Goal: Information Seeking & Learning: Learn about a topic

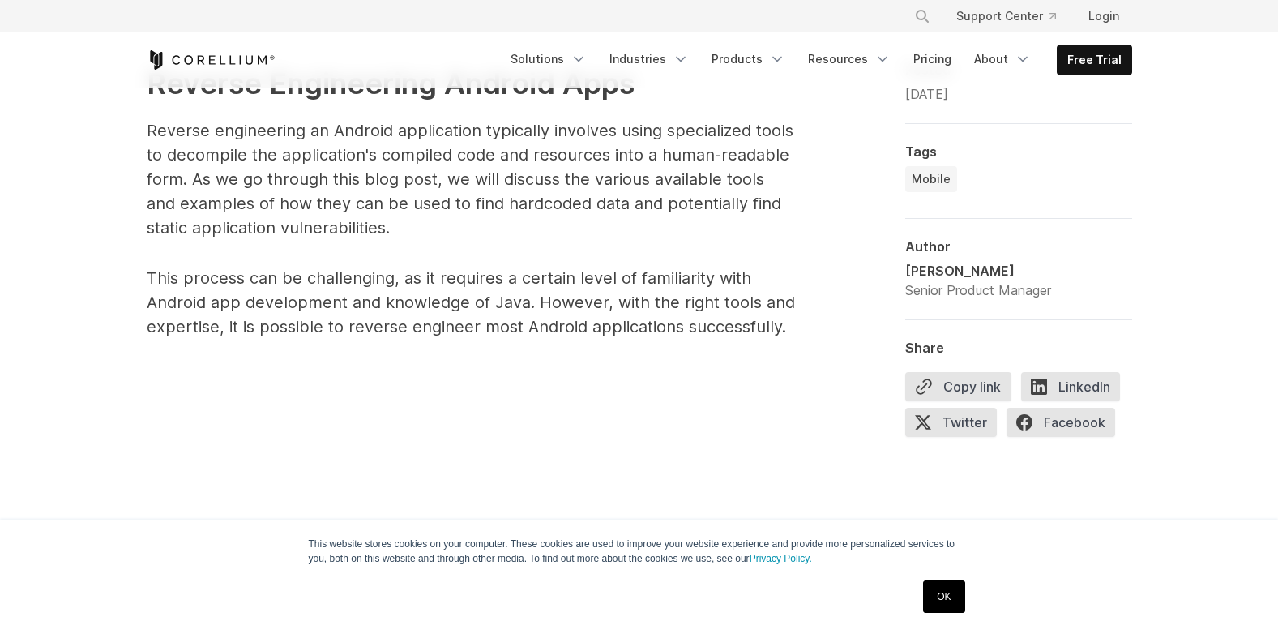
click at [660, 194] on p "Reverse engineering an Android application typically involves using specialized…" at bounding box center [471, 179] width 648 height 122
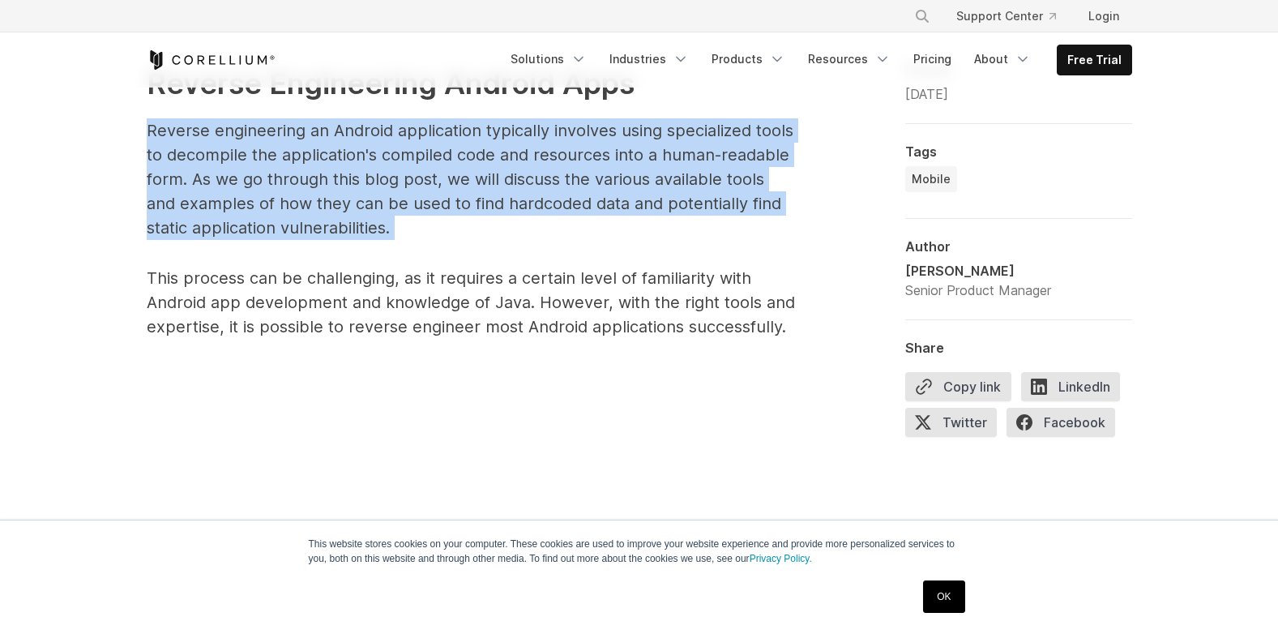
click at [660, 194] on p "Reverse engineering an Android application typically involves using specialized…" at bounding box center [471, 179] width 648 height 122
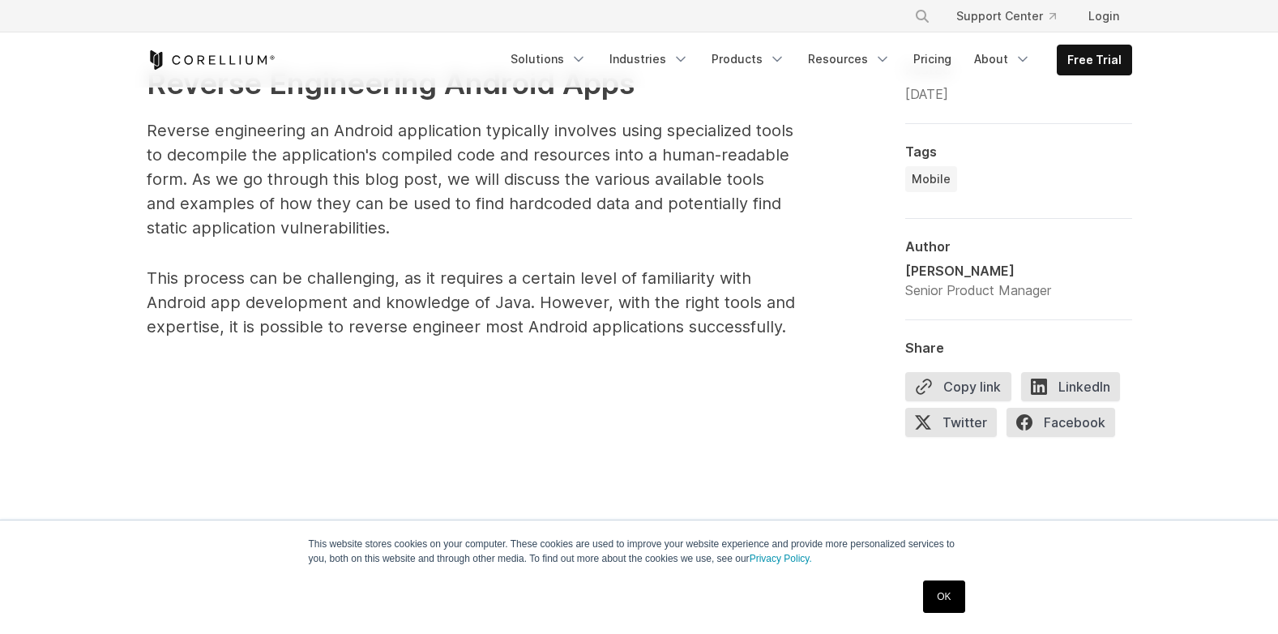
drag, startPoint x: 660, startPoint y: 194, endPoint x: 768, endPoint y: 271, distance: 133.1
click at [768, 271] on p "This process can be challenging, as it requires a certain level of familiarity …" at bounding box center [471, 302] width 648 height 73
click at [738, 133] on p "Reverse engineering an Android application typically involves using specialized…" at bounding box center [471, 179] width 648 height 122
drag, startPoint x: 738, startPoint y: 133, endPoint x: 707, endPoint y: 128, distance: 32.0
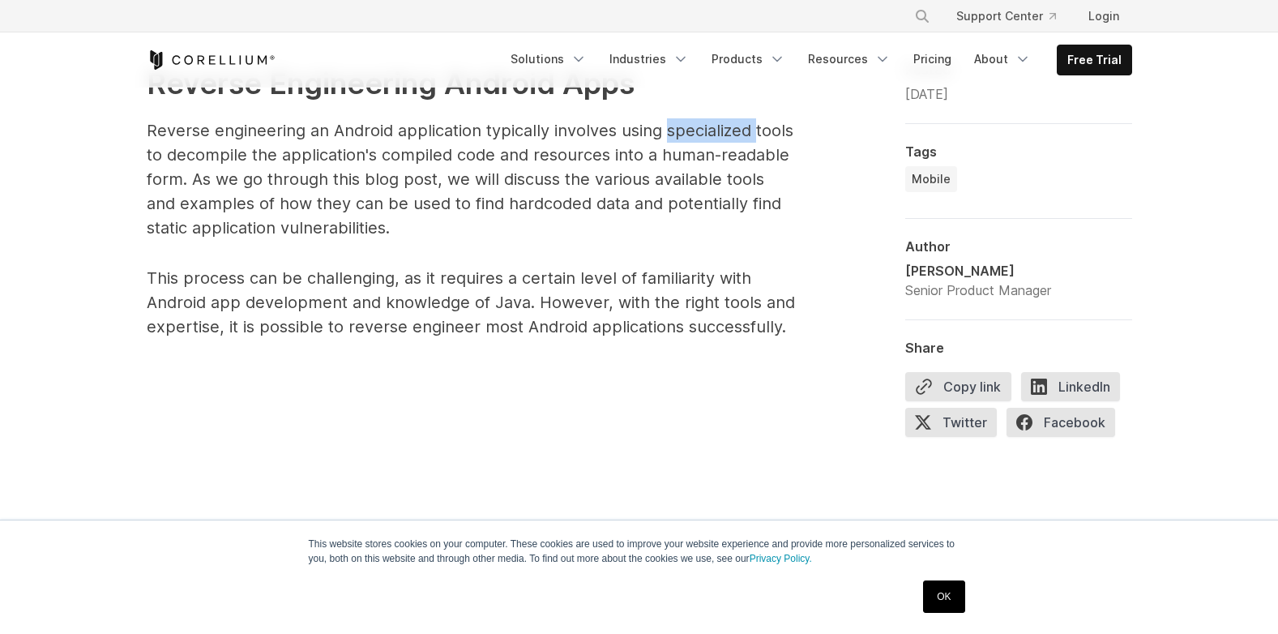
click at [707, 128] on p "Reverse engineering an Android application typically involves using specialized…" at bounding box center [471, 179] width 648 height 122
drag, startPoint x: 707, startPoint y: 128, endPoint x: 660, endPoint y: 142, distance: 49.0
click at [660, 142] on p "Reverse engineering an Android application typically involves using specialized…" at bounding box center [471, 179] width 648 height 122
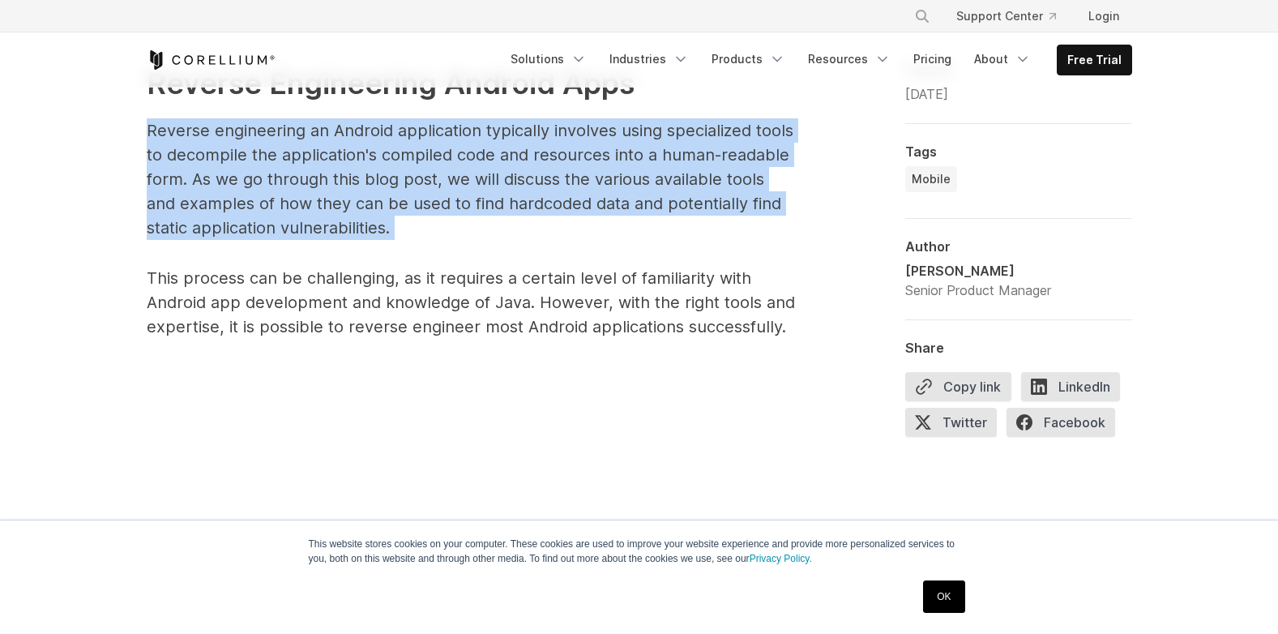
click at [660, 142] on p "Reverse engineering an Android application typically involves using specialized…" at bounding box center [471, 179] width 648 height 122
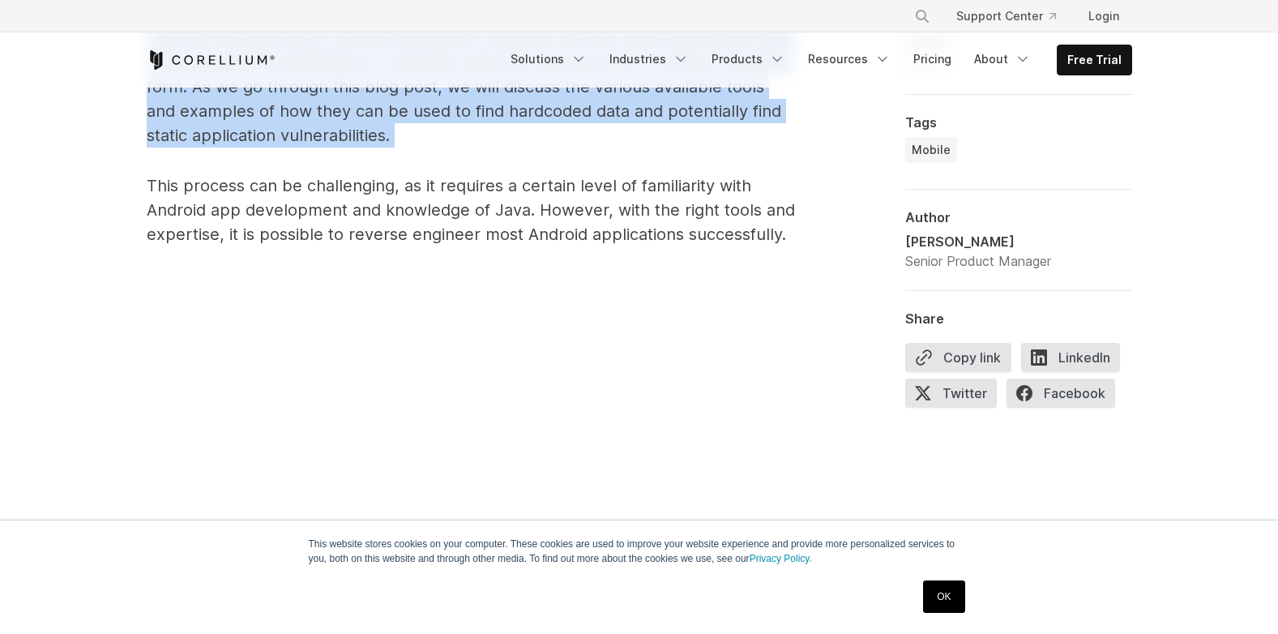
scroll to position [1134, 0]
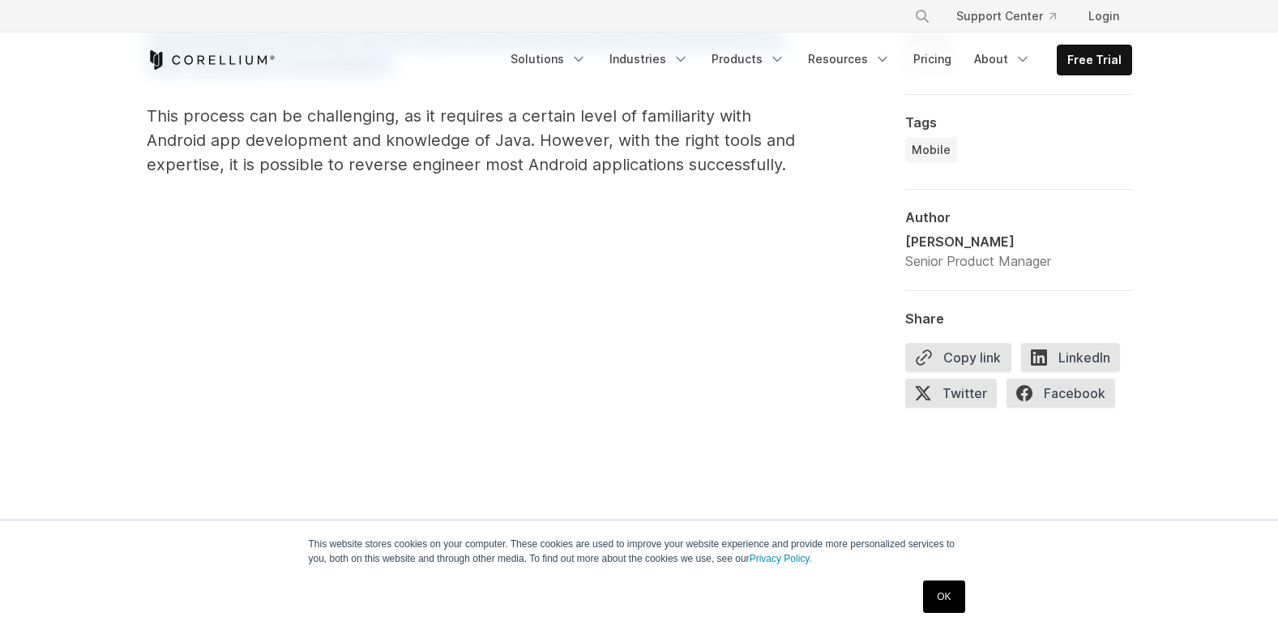
click at [954, 593] on link "OK" at bounding box center [943, 596] width 41 height 32
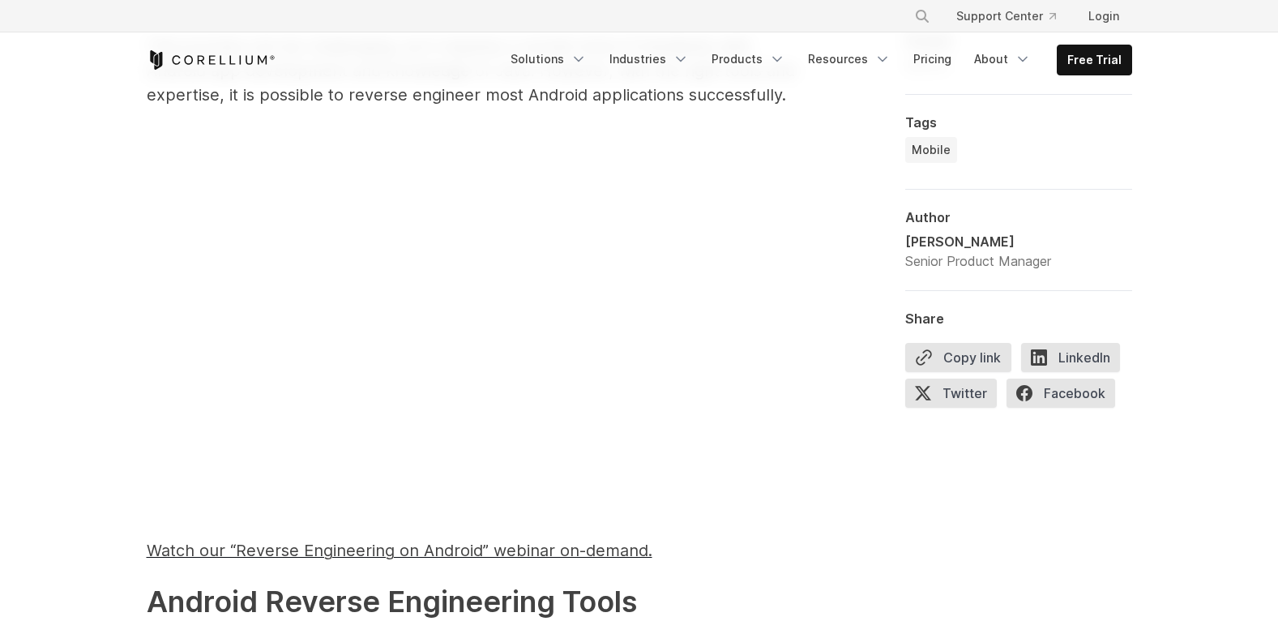
scroll to position [1296, 0]
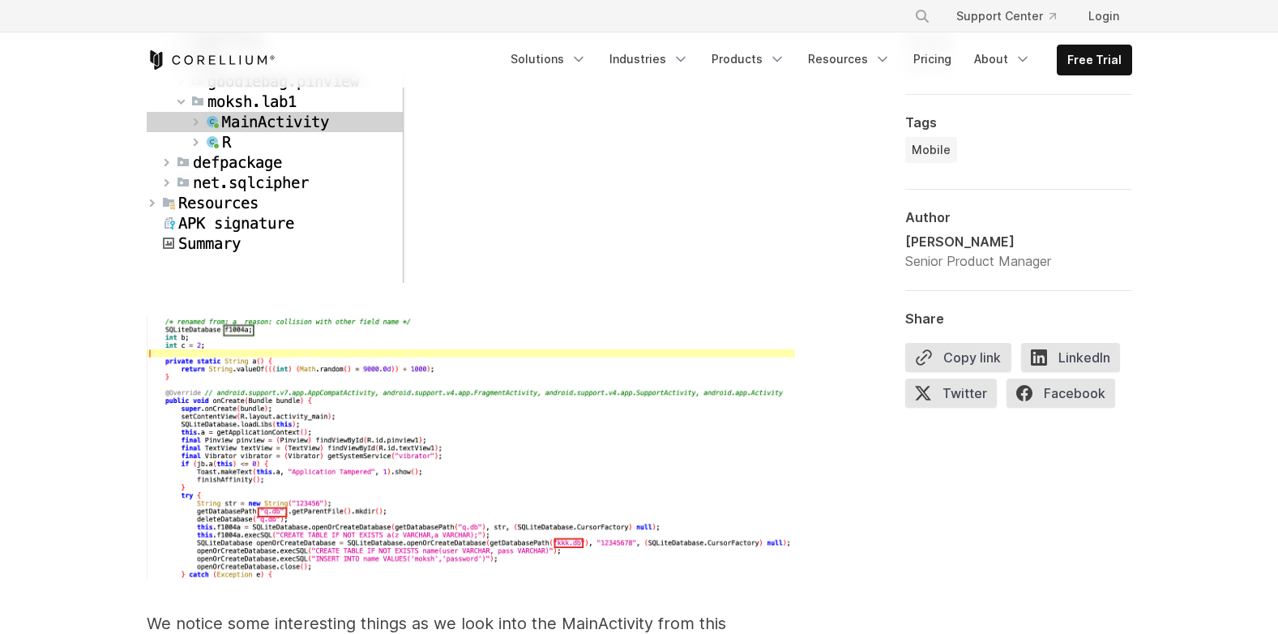
scroll to position [4862, 0]
